Goal: Task Accomplishment & Management: Manage account settings

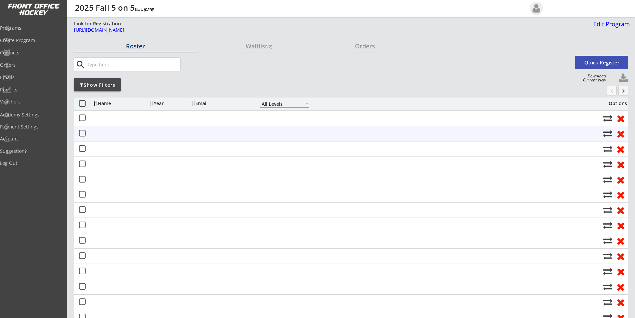
select select ""All Levels""
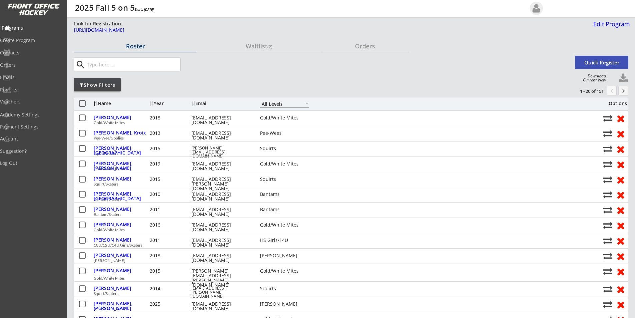
click at [33, 30] on div "Programs" at bounding box center [32, 28] width 60 height 5
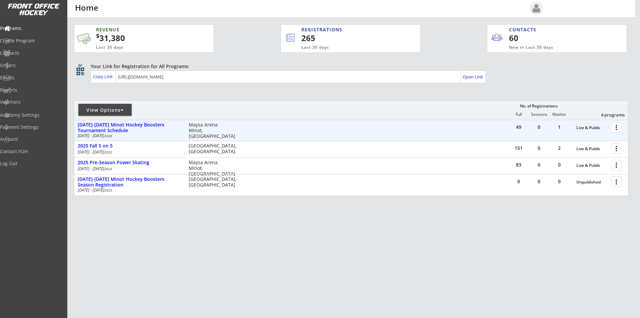
click at [616, 127] on div at bounding box center [618, 127] width 12 height 12
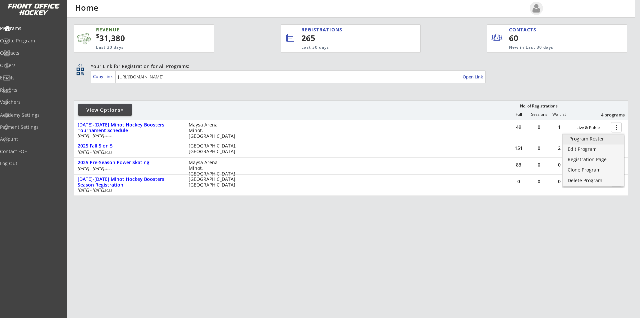
click at [595, 141] on div "Program Roster" at bounding box center [593, 138] width 48 height 5
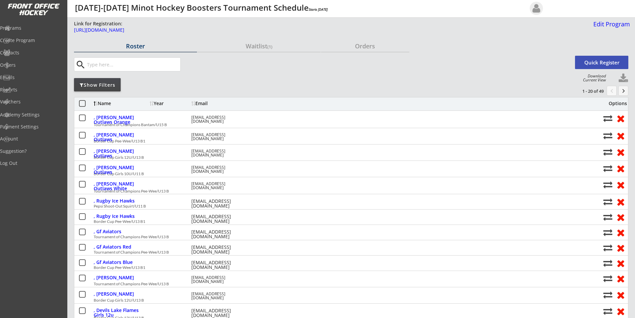
click at [103, 84] on div "Show Filters" at bounding box center [97, 85] width 47 height 7
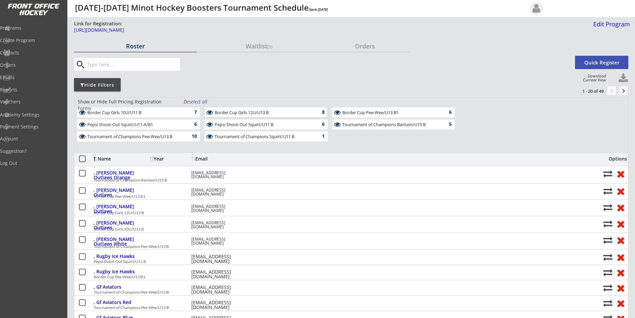
click at [259, 114] on div "Border Cup Girls 12U/U13 B" at bounding box center [262, 112] width 95 height 5
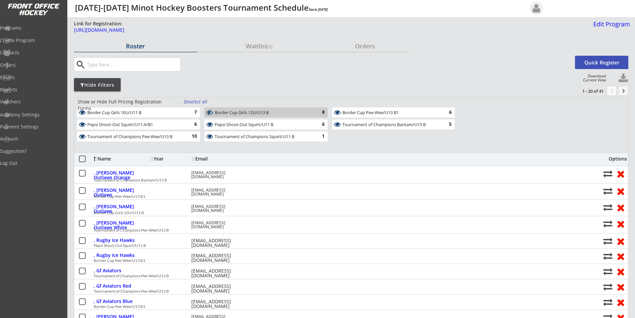
click at [222, 113] on div "Border Cup Girls 12U/U13 B" at bounding box center [262, 112] width 95 height 5
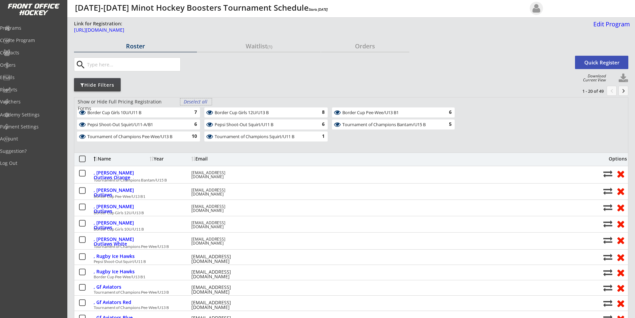
click at [193, 101] on div "Deselect all" at bounding box center [196, 101] width 25 height 7
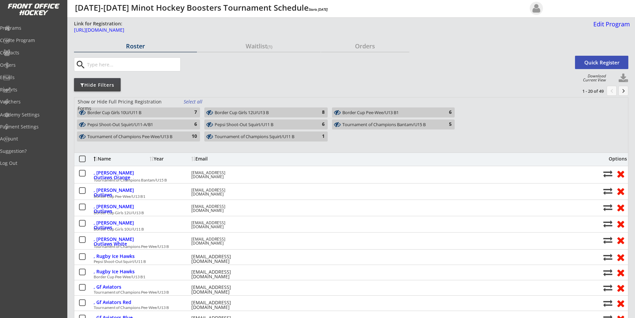
click at [241, 113] on div "Border Cup Girls 12U/U13 B" at bounding box center [262, 112] width 95 height 5
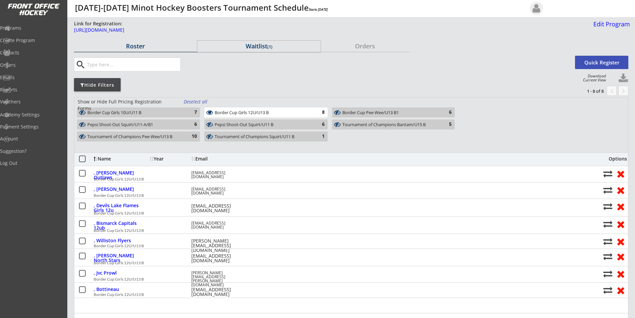
click at [259, 47] on div "Waitlist (1)" at bounding box center [258, 46] width 123 height 6
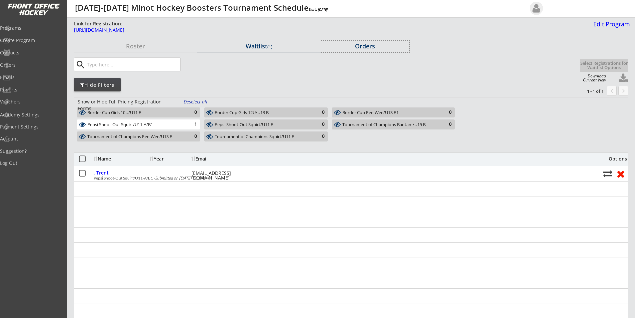
click at [364, 43] on div "Orders" at bounding box center [365, 46] width 88 height 6
click at [368, 45] on div "Orders" at bounding box center [365, 46] width 88 height 6
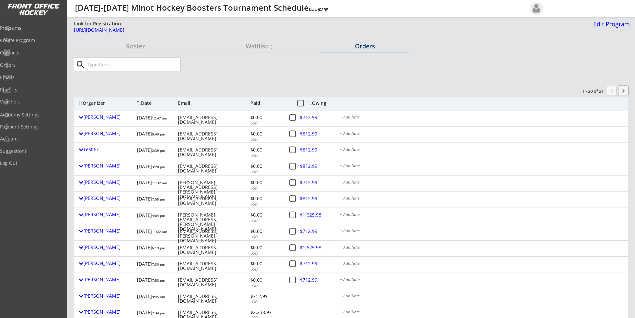
click at [625, 93] on button "keyboard_arrow_right" at bounding box center [623, 91] width 10 height 10
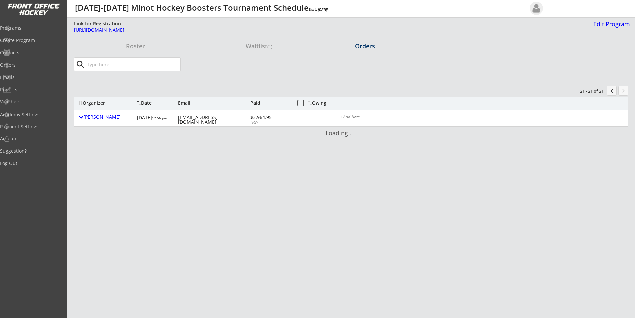
click at [610, 91] on button "chevron_left" at bounding box center [612, 91] width 10 height 10
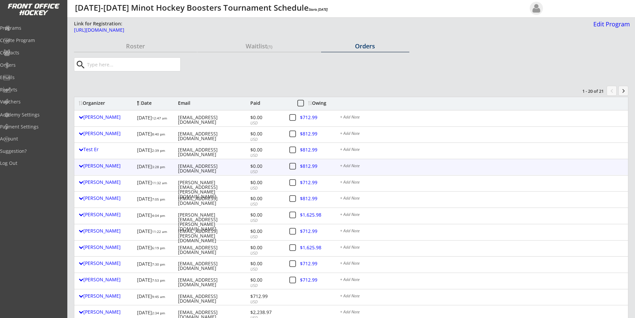
click at [294, 167] on button at bounding box center [292, 166] width 8 height 8
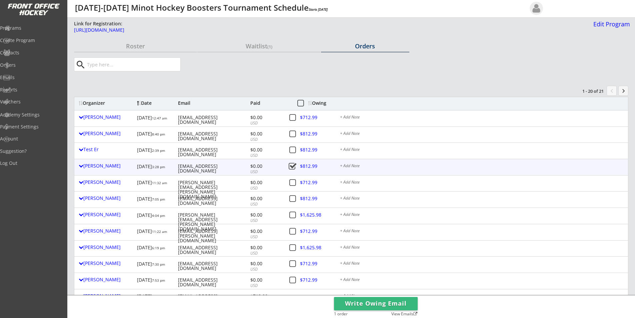
click at [293, 164] on button at bounding box center [292, 166] width 8 height 8
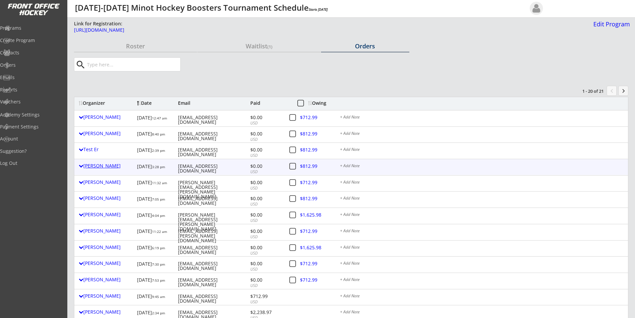
click at [99, 167] on div "Brian Glinz" at bounding box center [106, 165] width 55 height 5
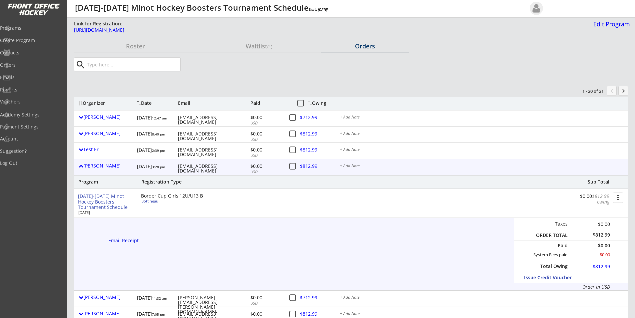
click at [619, 200] on button "more_vert" at bounding box center [618, 197] width 11 height 10
click at [478, 237] on div "Program Registration Type Sub Total 2025-2026 Minot Hockey Boosters Tournament …" at bounding box center [351, 232] width 554 height 115
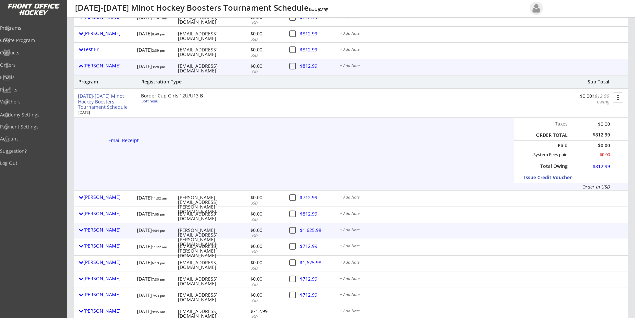
scroll to position [67, 0]
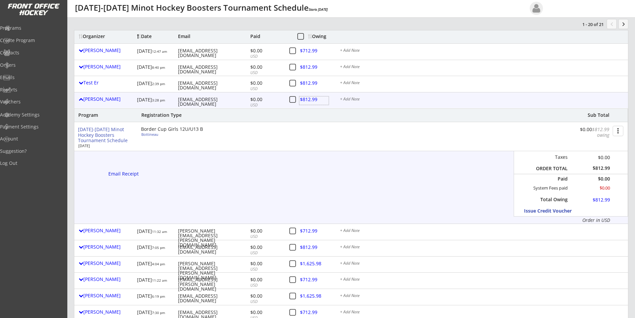
click at [311, 98] on div at bounding box center [313, 100] width 29 height 8
click at [282, 112] on div "Go to Payment Page" at bounding box center [281, 110] width 48 height 5
click at [277, 133] on div "Mark Order as Paid" at bounding box center [281, 132] width 48 height 5
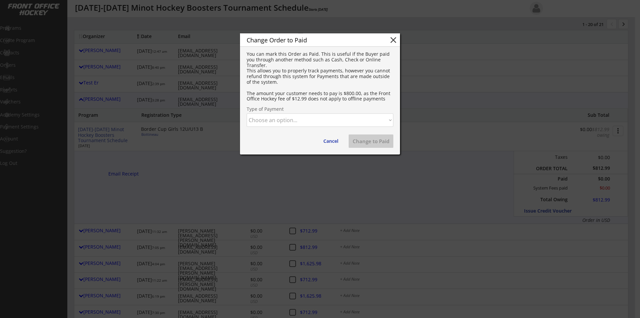
click at [326, 116] on select "Choose an option... Cash Check Credit Card Online Transfer Paypal Venmo Other" at bounding box center [320, 119] width 147 height 13
click at [247, 113] on select "Choose an option... Cash Check Credit Card Online Transfer Paypal Venmo Other" at bounding box center [320, 119] width 147 height 13
click at [368, 142] on button "Change to Paid" at bounding box center [371, 140] width 45 height 13
select select ""PLACEHOLDER_1427118222253""
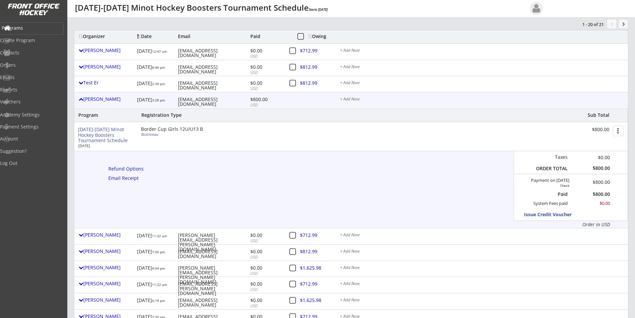
click at [31, 28] on div "Programs" at bounding box center [32, 28] width 60 height 5
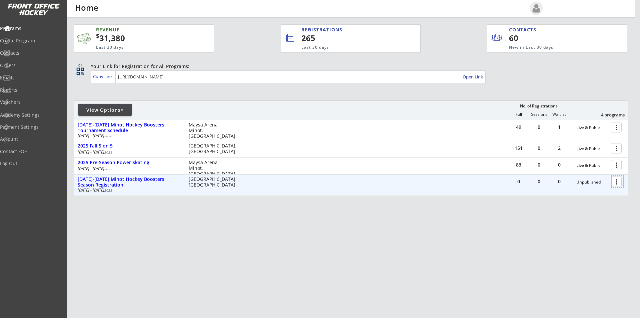
click at [617, 182] on div at bounding box center [618, 181] width 12 height 12
click at [133, 179] on div "2025-2026 Minot Hockey Boosters Season Registration" at bounding box center [130, 181] width 104 height 11
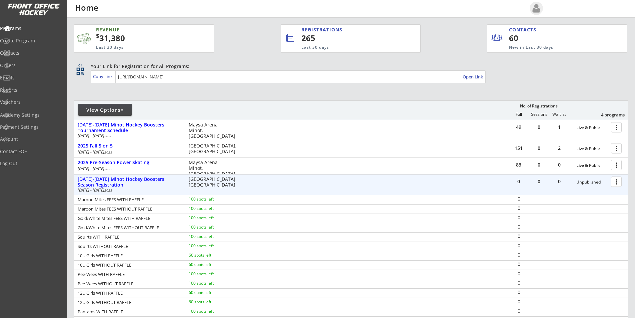
click at [617, 182] on div at bounding box center [618, 181] width 12 height 12
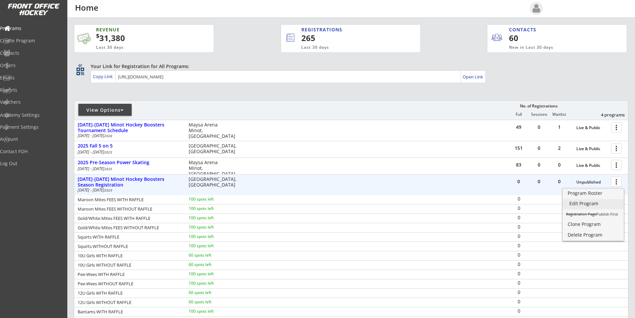
click at [598, 202] on div "Edit Program" at bounding box center [593, 203] width 48 height 5
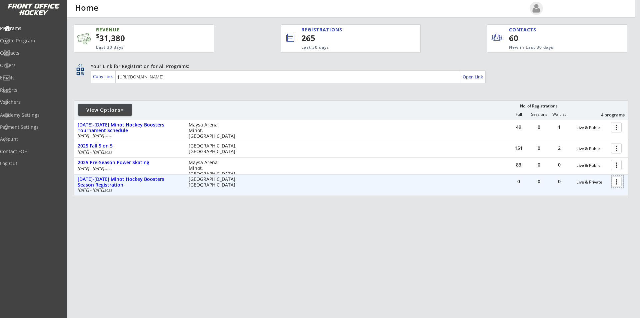
click at [616, 181] on div at bounding box center [618, 181] width 12 height 12
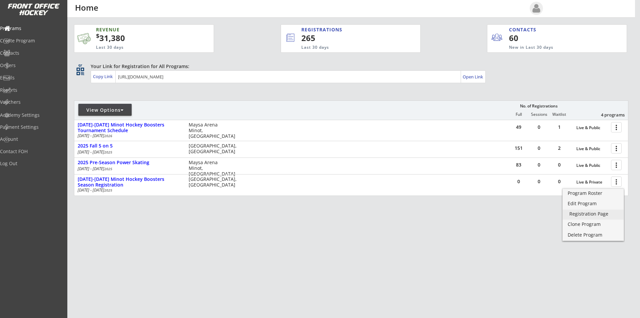
click at [589, 214] on div "Registration Page" at bounding box center [593, 213] width 48 height 5
click at [595, 203] on div "Edit Program" at bounding box center [593, 203] width 48 height 5
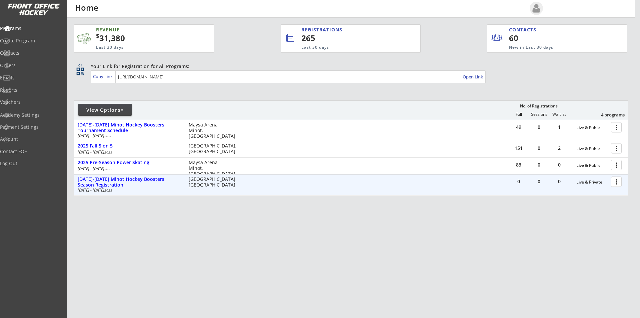
click at [618, 182] on div at bounding box center [618, 181] width 12 height 12
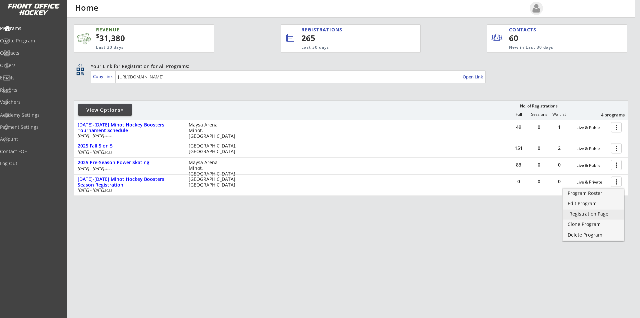
click at [584, 215] on div "Registration Page" at bounding box center [593, 213] width 48 height 5
click at [581, 204] on div "Edit Program" at bounding box center [593, 203] width 48 height 5
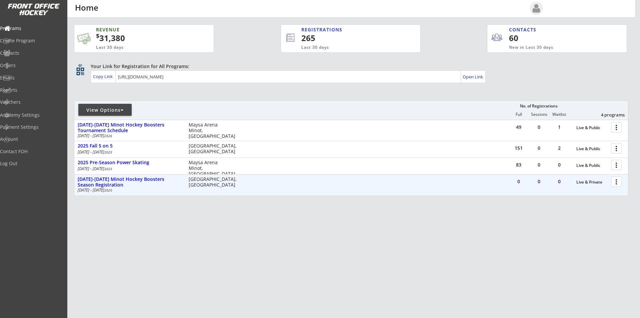
click at [615, 181] on div at bounding box center [618, 181] width 12 height 12
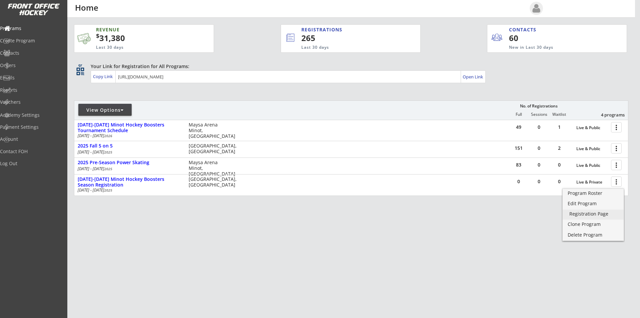
click at [590, 217] on link "Registration Page" at bounding box center [593, 214] width 61 height 10
click at [587, 203] on div "Edit Program" at bounding box center [593, 203] width 48 height 5
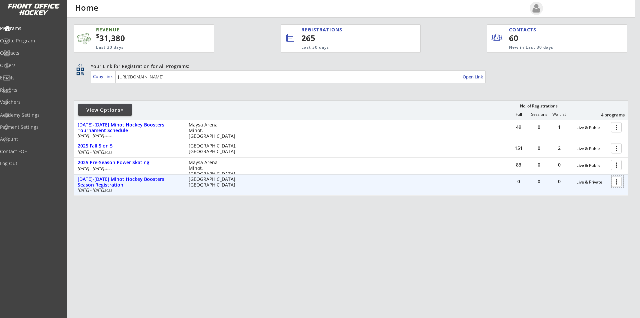
click at [617, 181] on div at bounding box center [618, 181] width 12 height 12
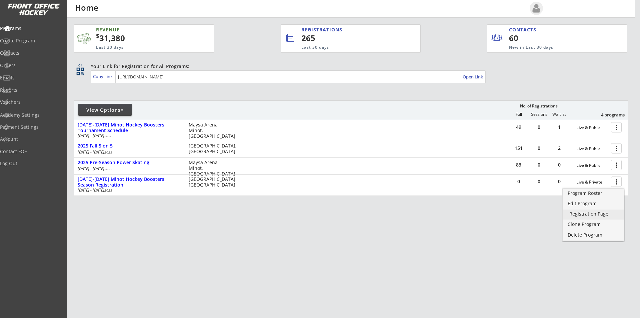
click at [591, 211] on div "Registration Page" at bounding box center [593, 213] width 48 height 5
click at [585, 206] on div "Edit Program" at bounding box center [593, 203] width 48 height 5
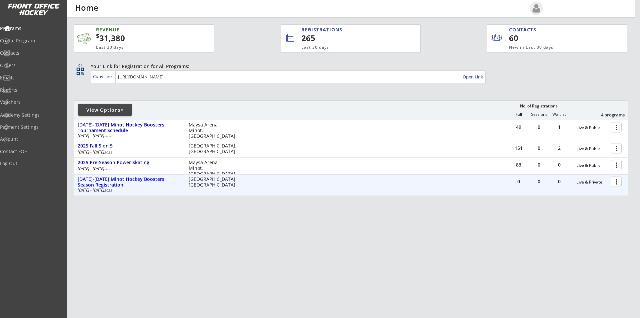
click at [617, 183] on div at bounding box center [618, 181] width 12 height 12
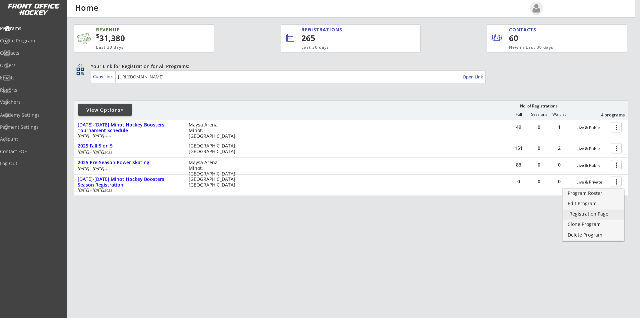
click at [597, 214] on div "Registration Page" at bounding box center [593, 213] width 48 height 5
click at [588, 203] on div "Edit Program" at bounding box center [593, 203] width 48 height 5
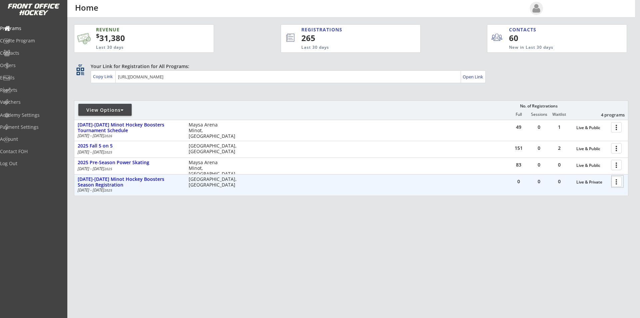
click at [616, 180] on div at bounding box center [618, 181] width 12 height 12
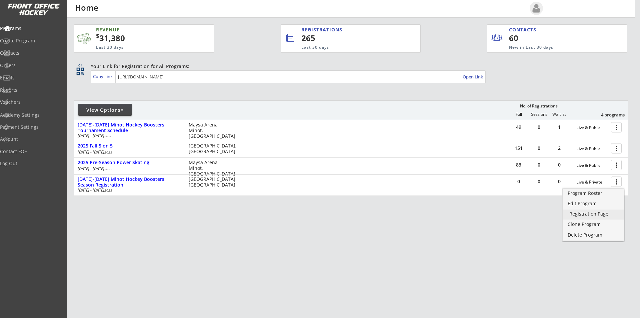
click at [595, 217] on link "Registration Page" at bounding box center [593, 214] width 61 height 10
click at [597, 201] on div "Edit Program" at bounding box center [593, 203] width 48 height 5
